Goal: Task Accomplishment & Management: Use online tool/utility

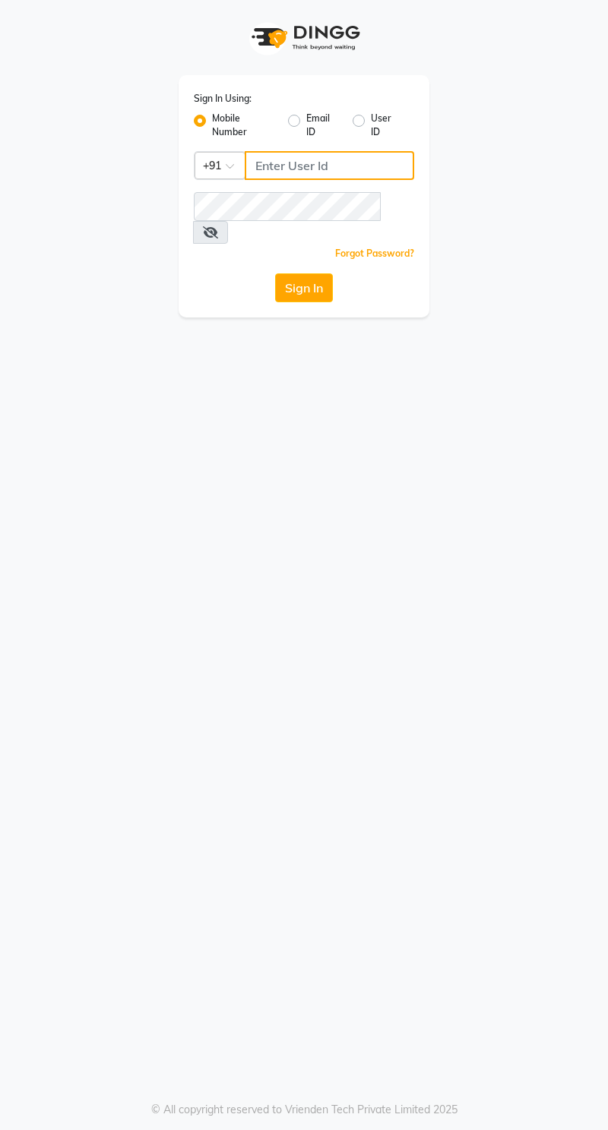
click at [316, 162] on input "Username" at bounding box center [329, 165] width 169 height 29
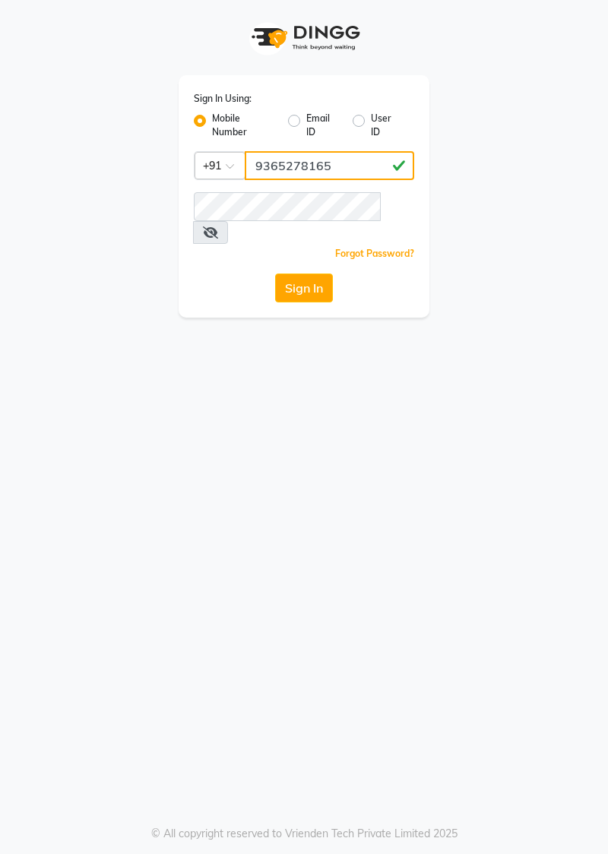
type input "9365278165"
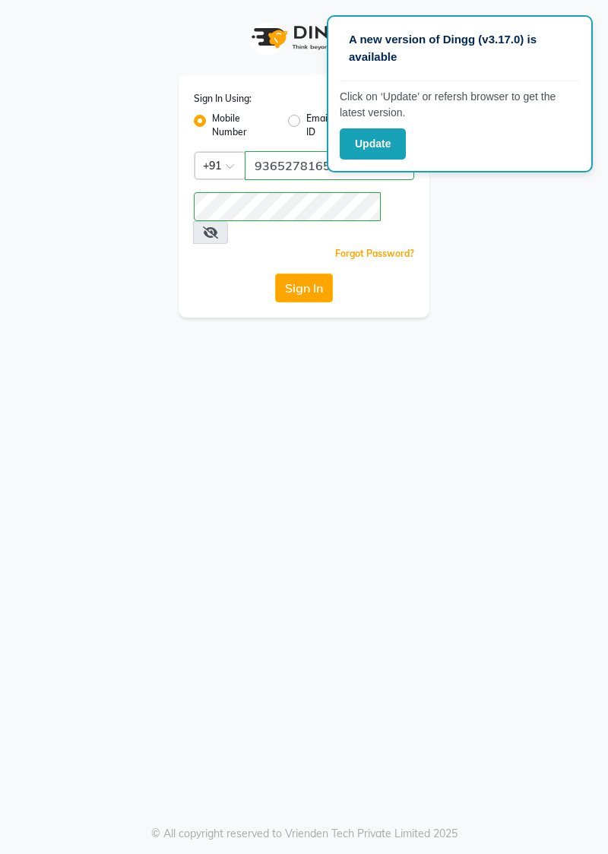
click at [218, 226] on icon at bounding box center [210, 232] width 15 height 12
click at [313, 273] on button "Sign In" at bounding box center [304, 287] width 58 height 29
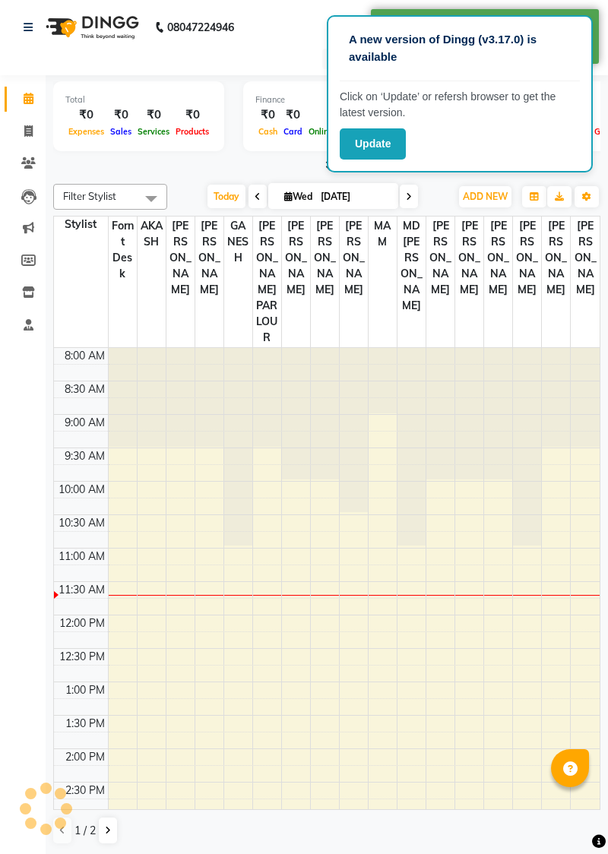
click at [374, 144] on button "Update" at bounding box center [372, 143] width 66 height 31
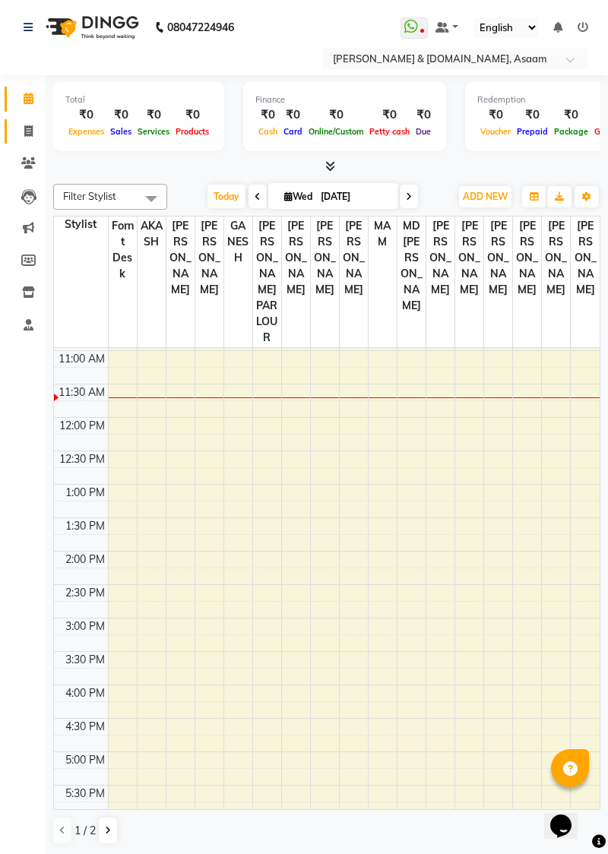
click at [29, 140] on link "Invoice" at bounding box center [23, 131] width 36 height 25
select select "service"
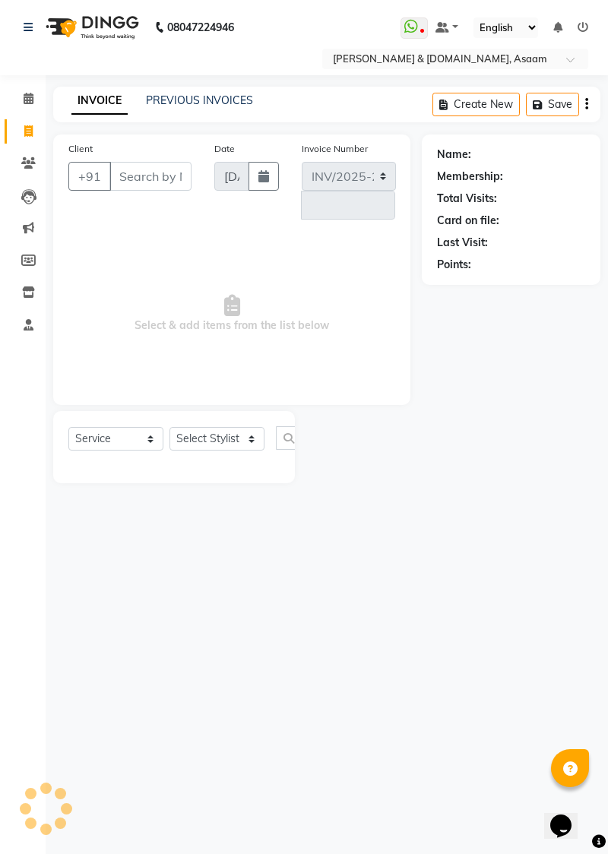
select select "4608"
type input "5540"
click at [30, 131] on icon at bounding box center [28, 130] width 8 height 11
select select "service"
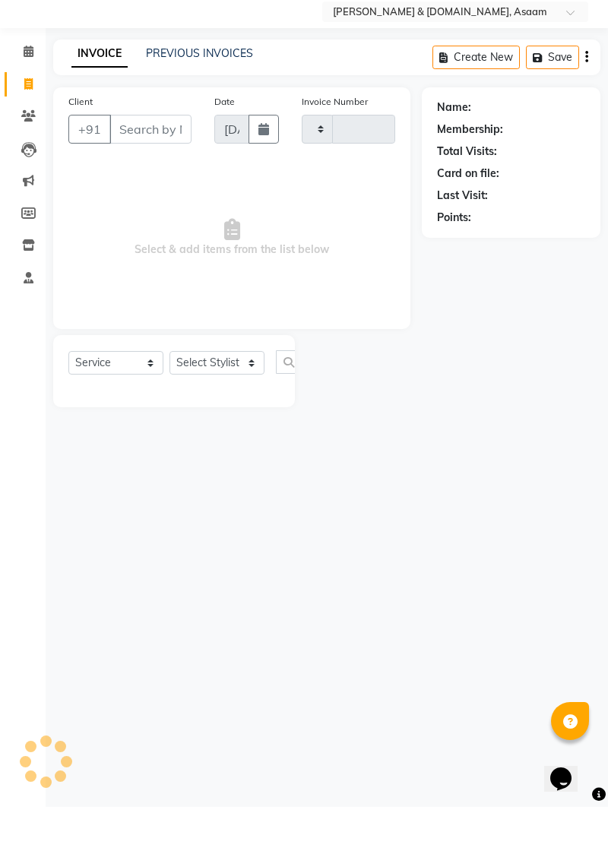
type input "5540"
select select "4608"
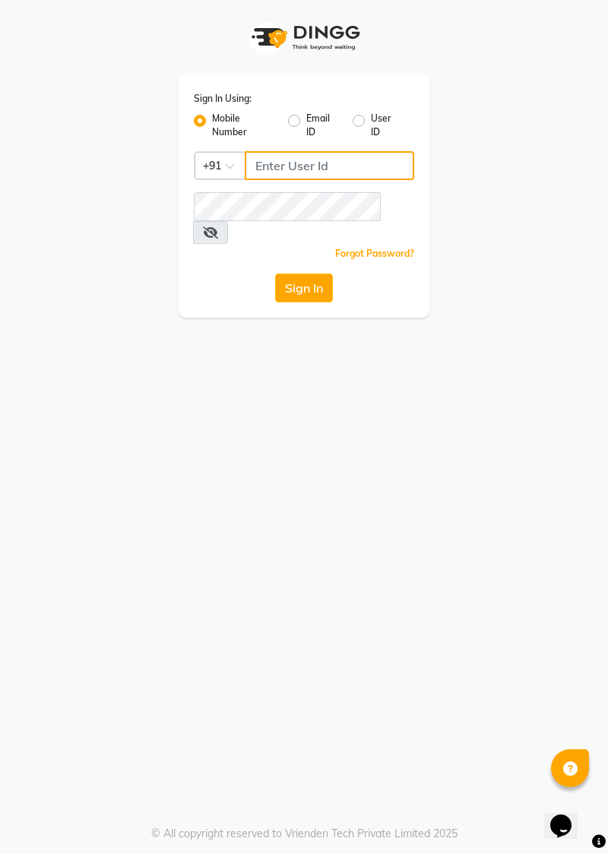
click at [324, 162] on input "Username" at bounding box center [329, 165] width 169 height 29
type input "9"
type input "9365278165"
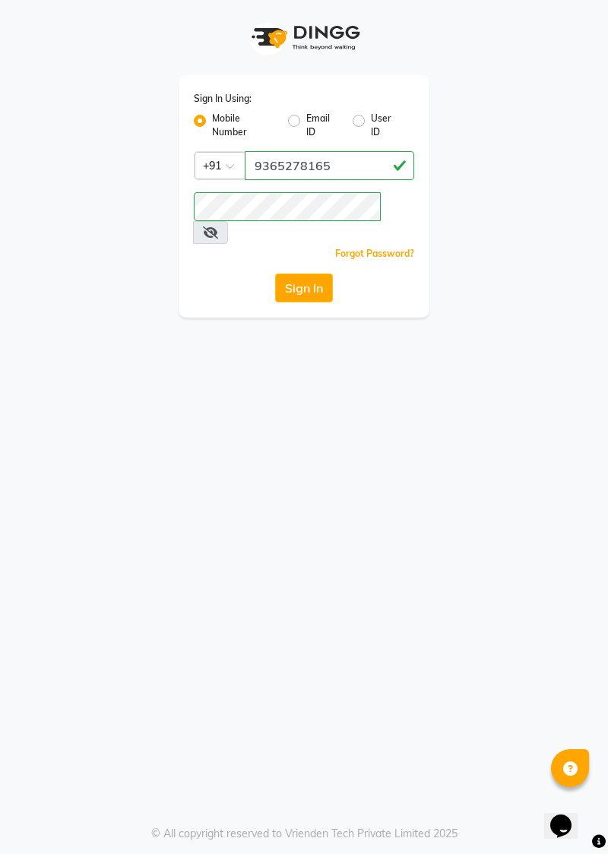
click at [295, 275] on button "Sign In" at bounding box center [304, 287] width 58 height 29
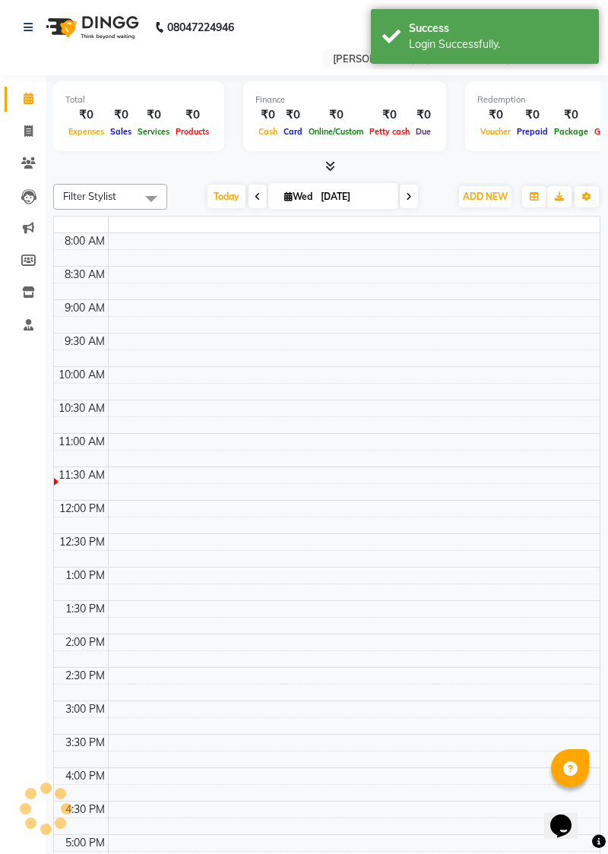
select select "en"
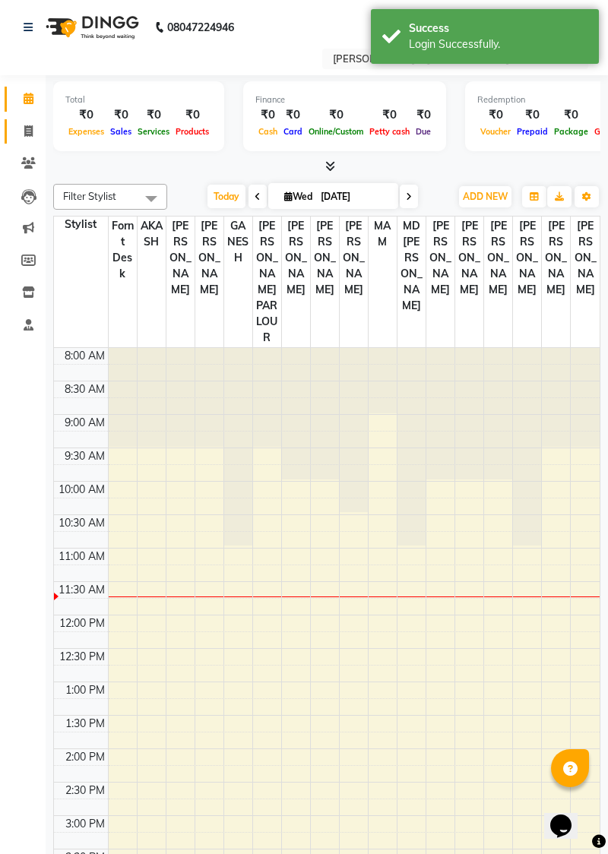
click at [33, 141] on link "Invoice" at bounding box center [23, 131] width 36 height 25
select select "service"
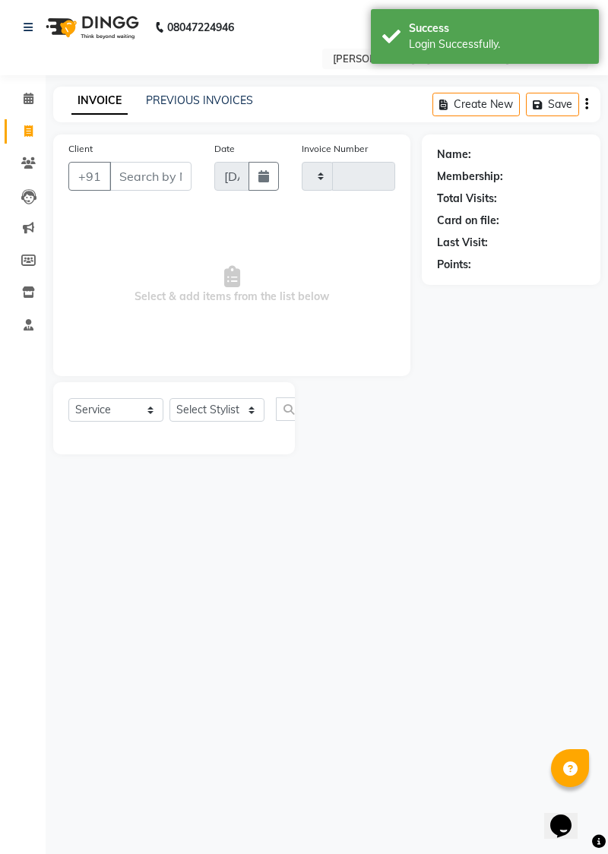
type input "5540"
select select "4608"
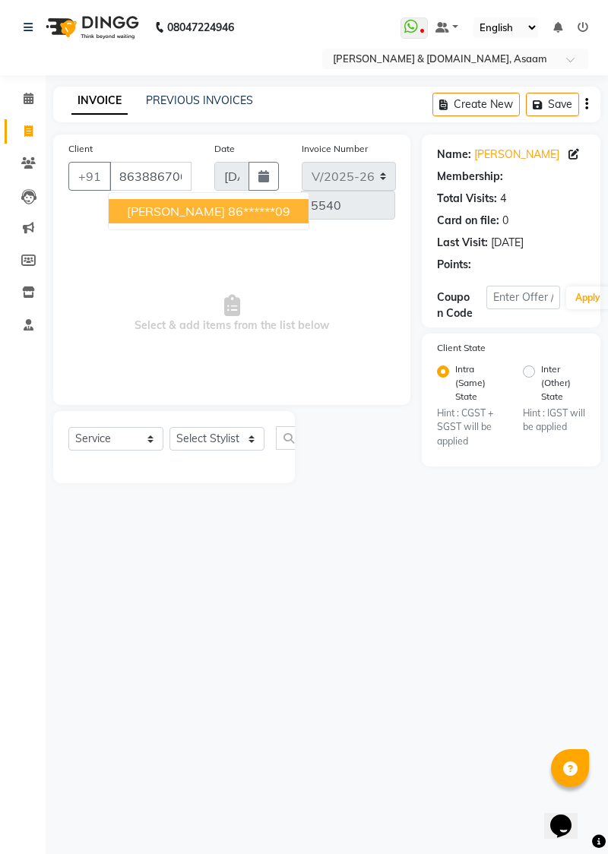
click at [228, 207] on ngb-highlight "86******09" at bounding box center [259, 211] width 62 height 15
type input "86******09"
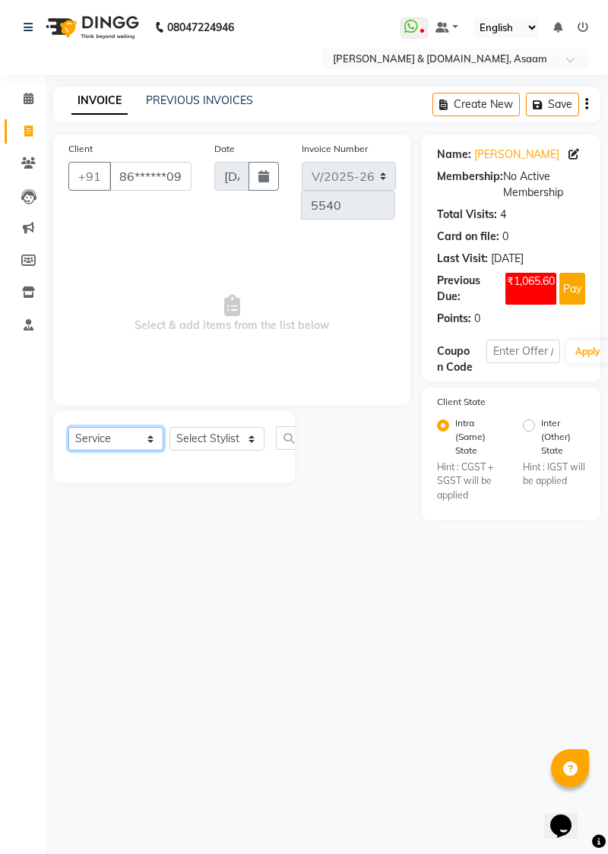
click at [111, 437] on select "Select Service Product Membership Package Voucher Prepaid Gift Card" at bounding box center [115, 439] width 95 height 24
click at [378, 639] on div "08047224946 Select Location × [PERSON_NAME] & [DOMAIN_NAME], Asaam WhatsApp Sta…" at bounding box center [304, 427] width 608 height 854
click at [231, 441] on select "Select Stylist AKASH [PERSON_NAME] fornt desk [PERSON_NAME] PARLOUR [PERSON_NAM…" at bounding box center [216, 439] width 95 height 24
select select "90293"
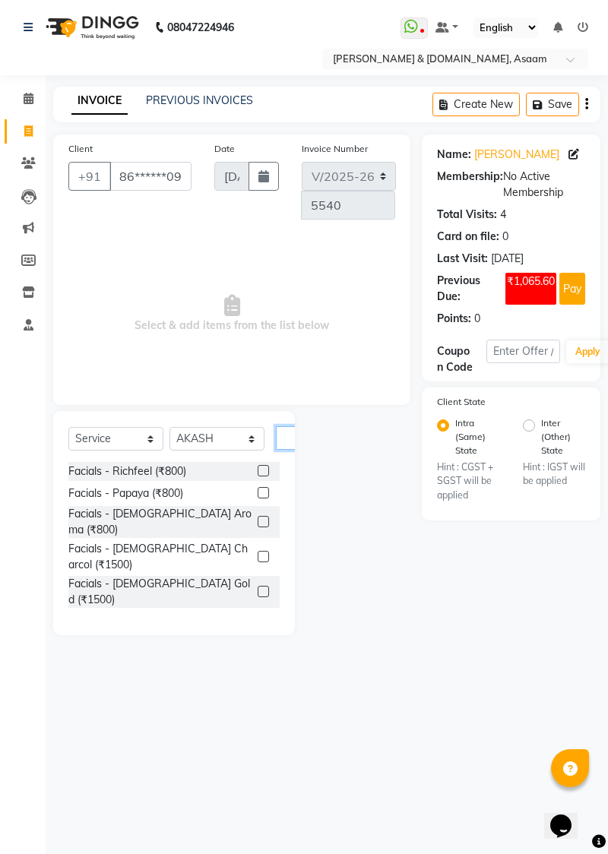
click at [283, 433] on input "text" at bounding box center [294, 438] width 36 height 24
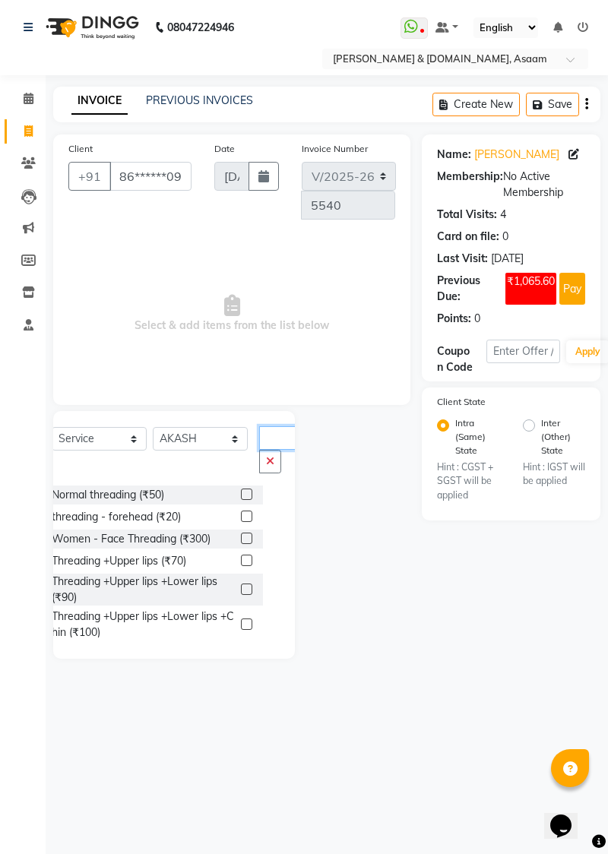
scroll to position [0, 21]
type input "Thre"
click at [244, 491] on label at bounding box center [246, 493] width 11 height 11
click at [244, 491] on input "checkbox" at bounding box center [246, 495] width 10 height 10
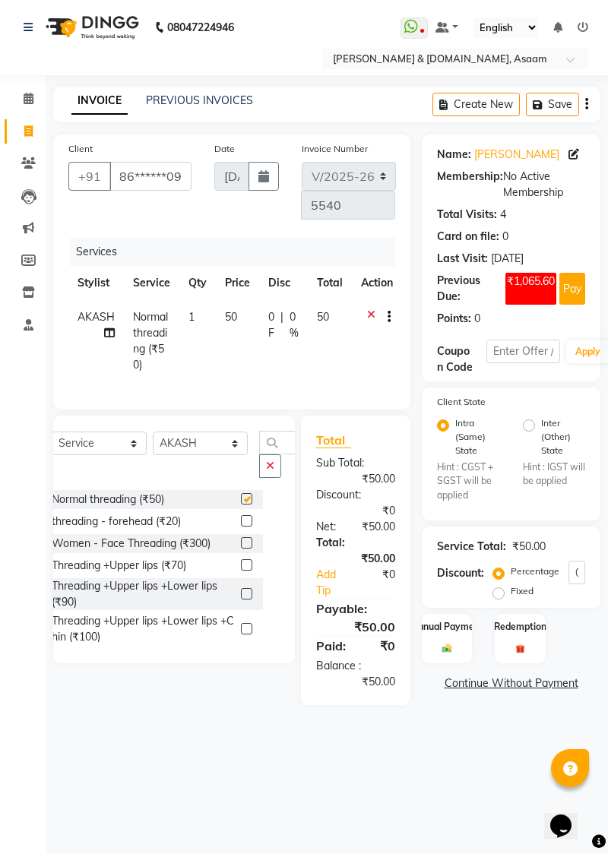
scroll to position [0, 0]
checkbox input "false"
click at [367, 309] on icon at bounding box center [371, 318] width 8 height 19
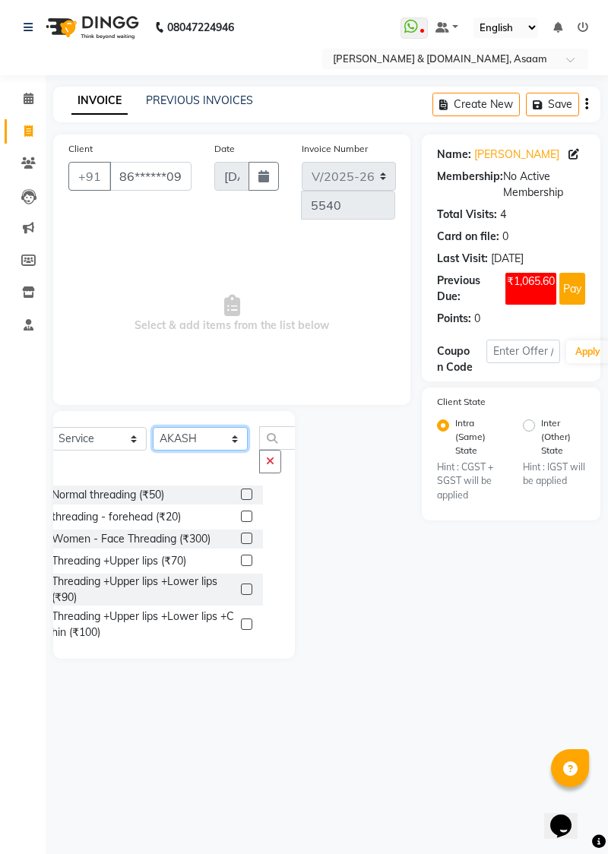
click at [229, 436] on select "Select Stylist AKASH [PERSON_NAME] fornt desk [PERSON_NAME] PARLOUR [PERSON_NAM…" at bounding box center [200, 439] width 95 height 24
select select "86729"
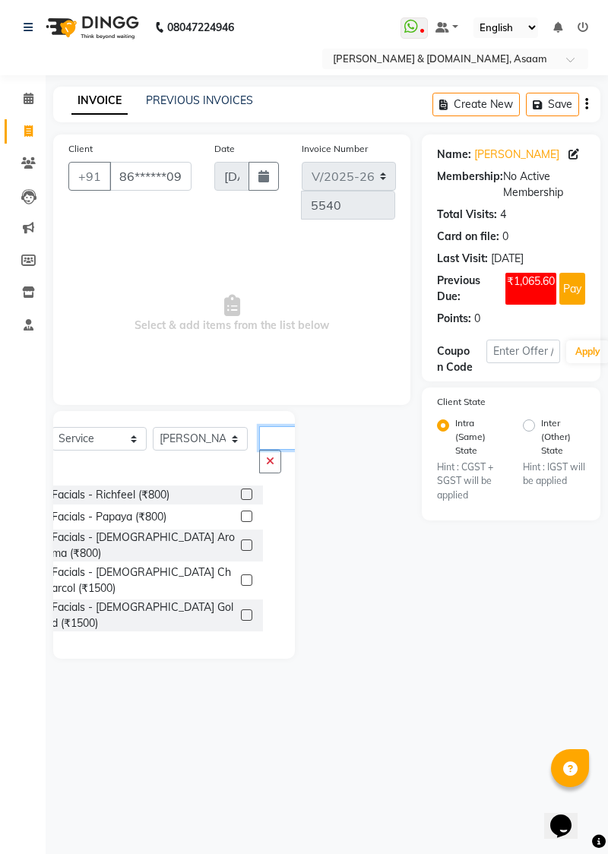
click at [273, 431] on input "Thre" at bounding box center [277, 438] width 36 height 24
click at [278, 458] on button "button" at bounding box center [270, 462] width 22 height 24
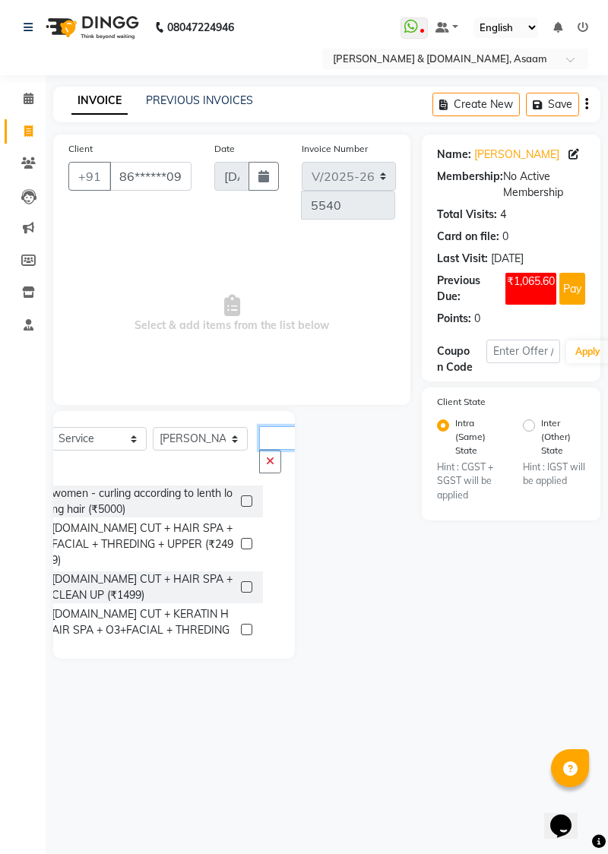
scroll to position [0, 14]
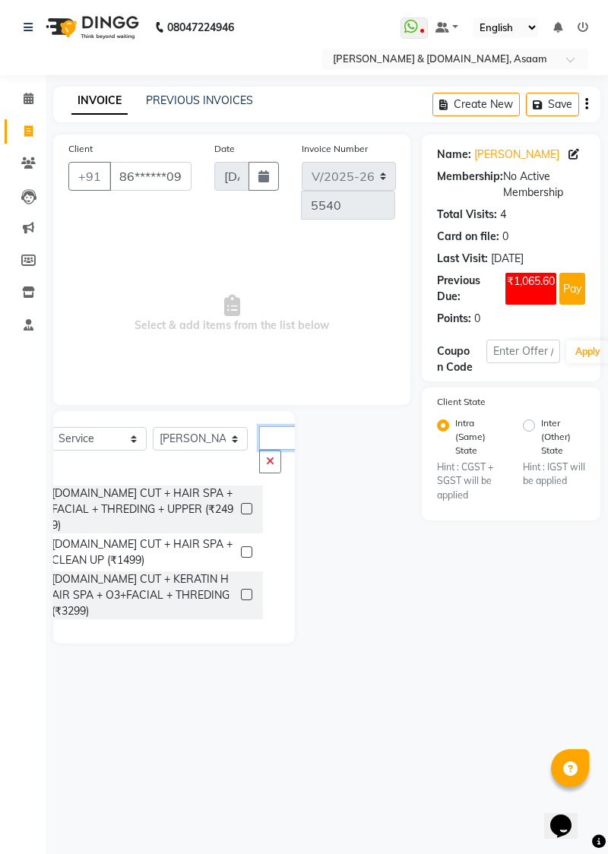
click at [279, 427] on input "cut Hair" at bounding box center [277, 438] width 36 height 24
click at [273, 444] on input "cut Hair" at bounding box center [277, 438] width 36 height 24
click at [281, 431] on input "cut Hair" at bounding box center [277, 438] width 36 height 24
type input "cut Hair"
click at [267, 456] on icon "button" at bounding box center [270, 461] width 8 height 11
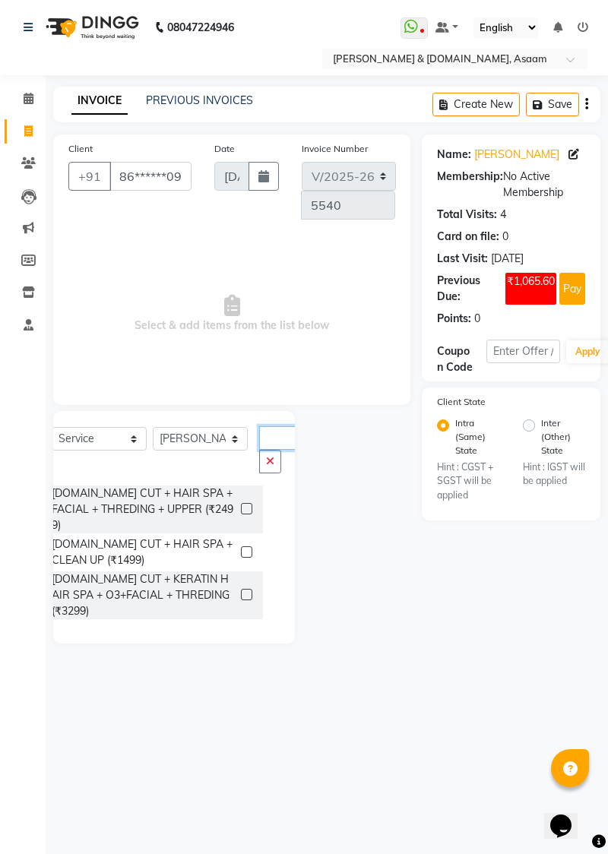
scroll to position [0, 0]
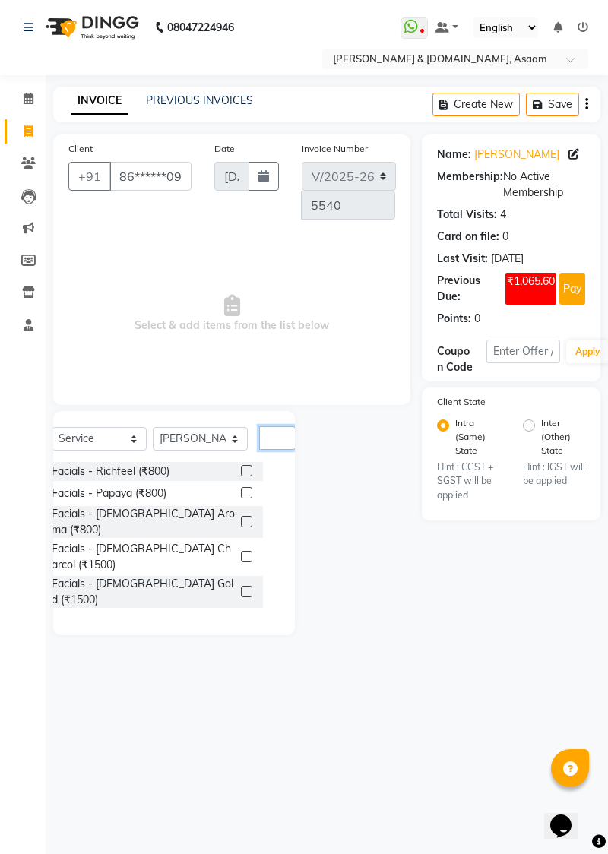
click at [267, 431] on input "text" at bounding box center [277, 438] width 36 height 24
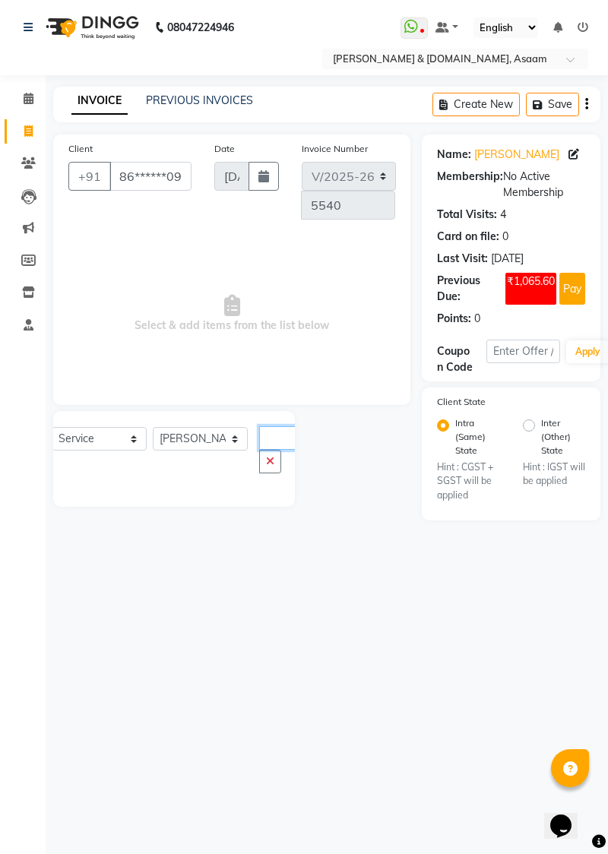
scroll to position [0, 35]
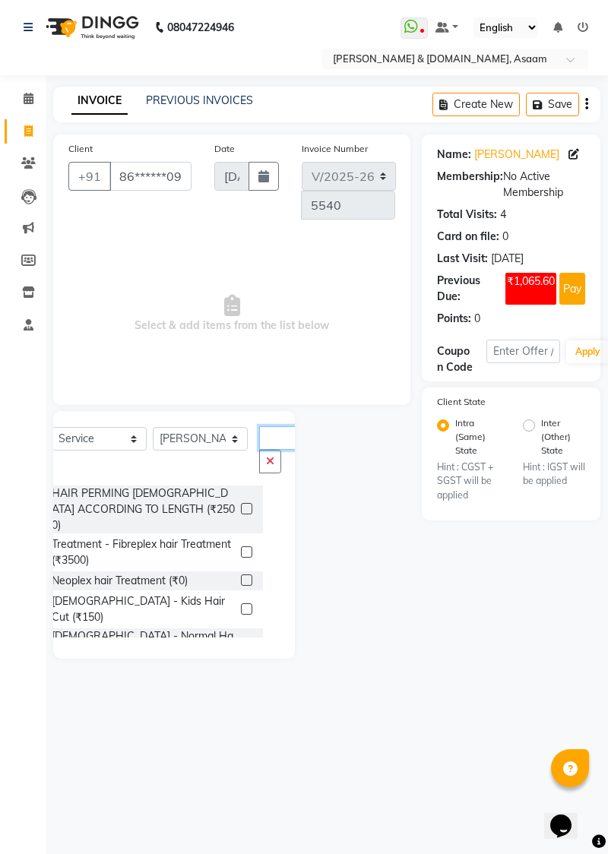
type input "H"
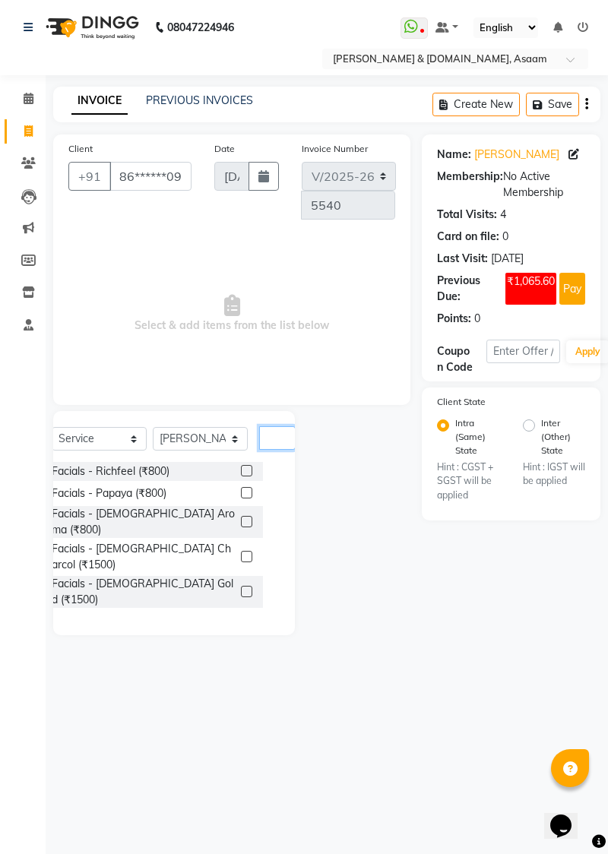
scroll to position [0, 0]
